Goal: Find specific page/section: Find specific page/section

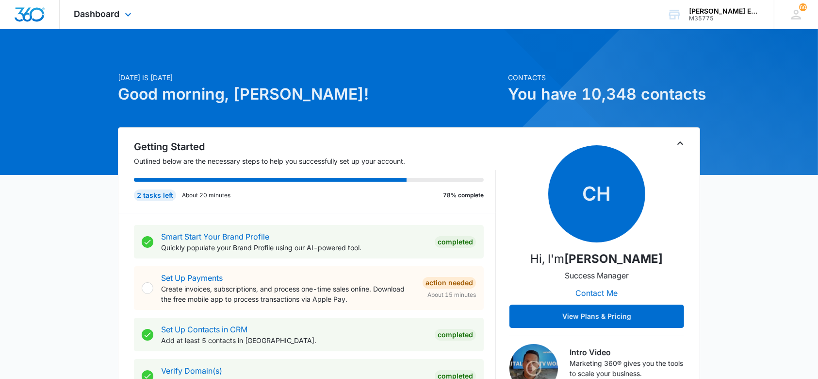
click at [122, 10] on icon at bounding box center [128, 15] width 12 height 12
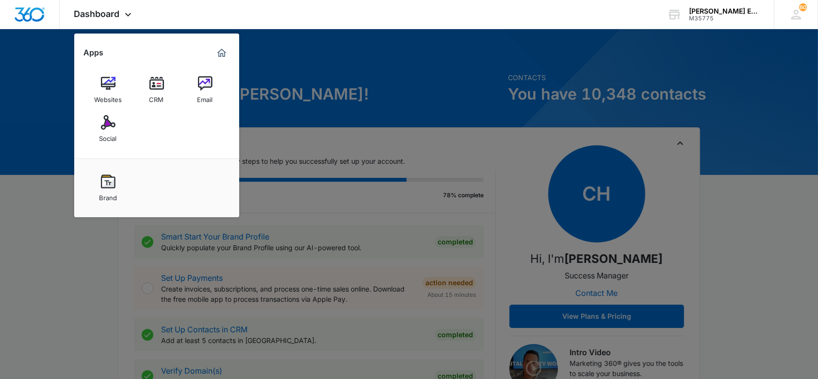
click at [157, 93] on div "CRM" at bounding box center [156, 97] width 15 height 13
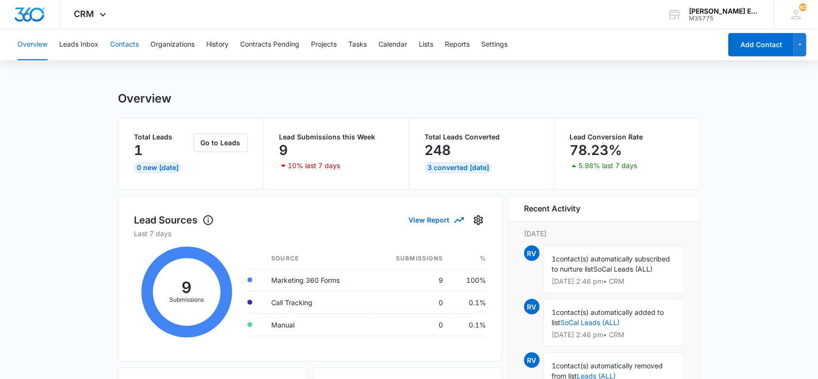
click at [132, 46] on button "Contacts" at bounding box center [124, 44] width 29 height 31
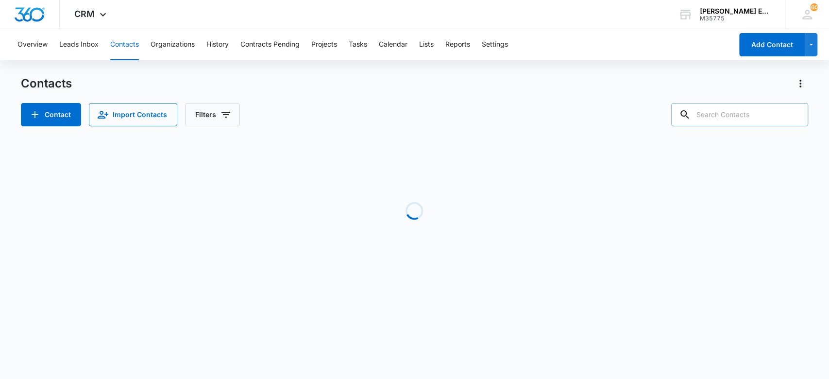
paste input "[PERSON_NAME]"
type input "[PERSON_NAME]"
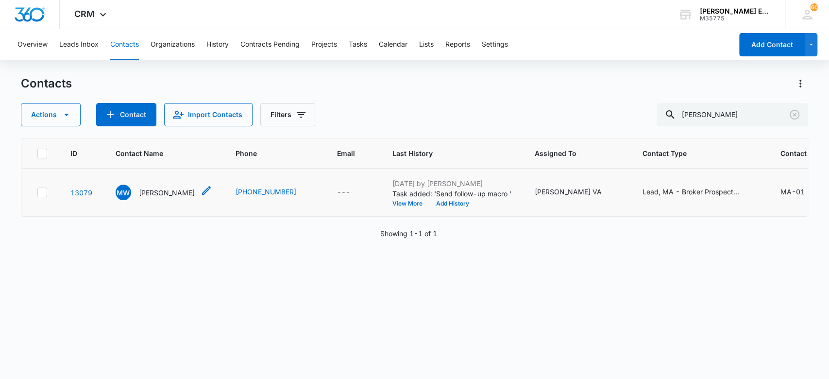
click at [178, 191] on p "[PERSON_NAME]" at bounding box center [167, 192] width 56 height 10
